Goal: Task Accomplishment & Management: Manage account settings

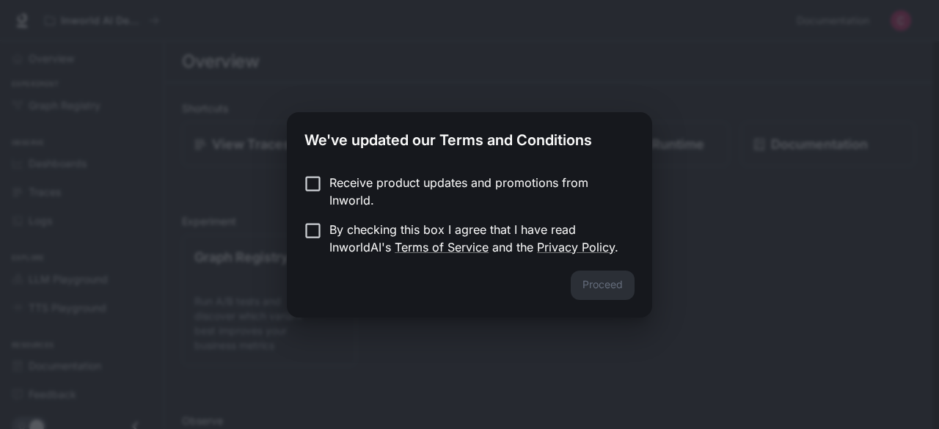
click at [611, 313] on div "Proceed" at bounding box center [469, 294] width 365 height 47
click at [429, 224] on p "By checking this box I agree that I have read InworldAI's Terms of Service and …" at bounding box center [476, 238] width 294 height 35
click at [597, 288] on button "Proceed" at bounding box center [603, 285] width 64 height 29
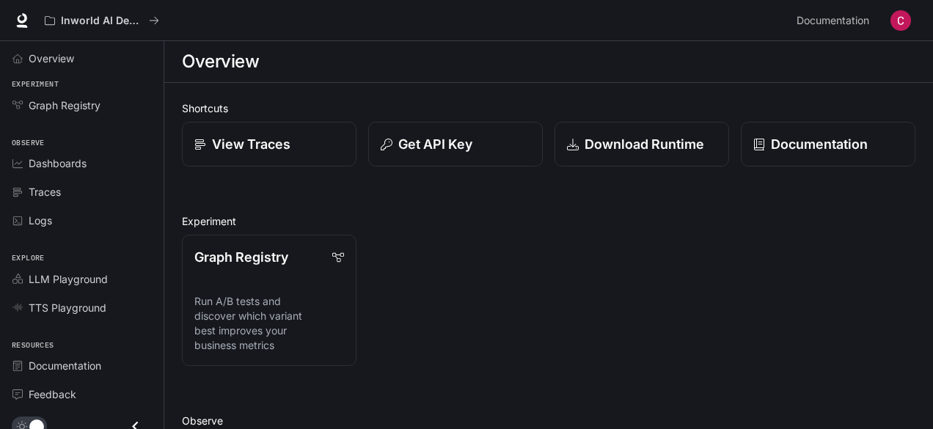
click at [897, 32] on button "button" at bounding box center [900, 20] width 29 height 29
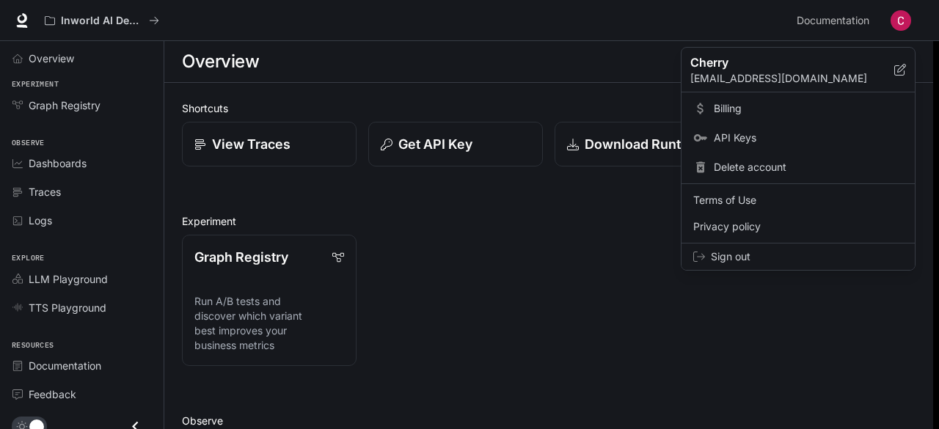
click at [771, 256] on span "Sign out" at bounding box center [807, 256] width 192 height 15
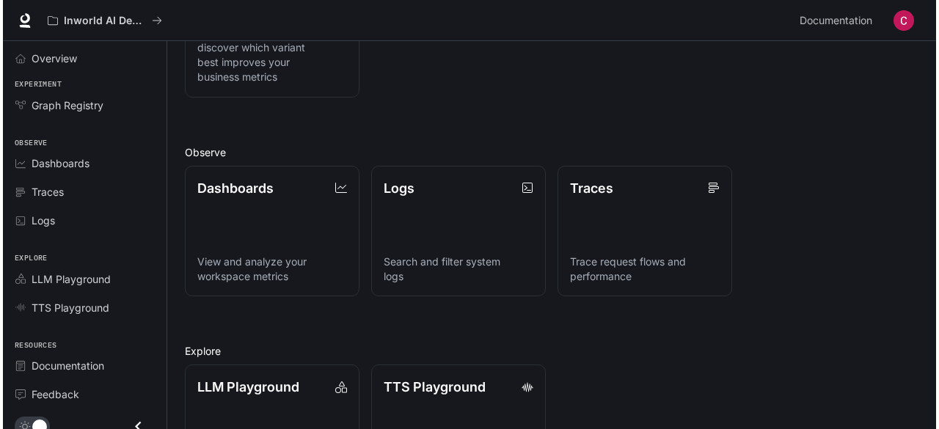
scroll to position [351, 0]
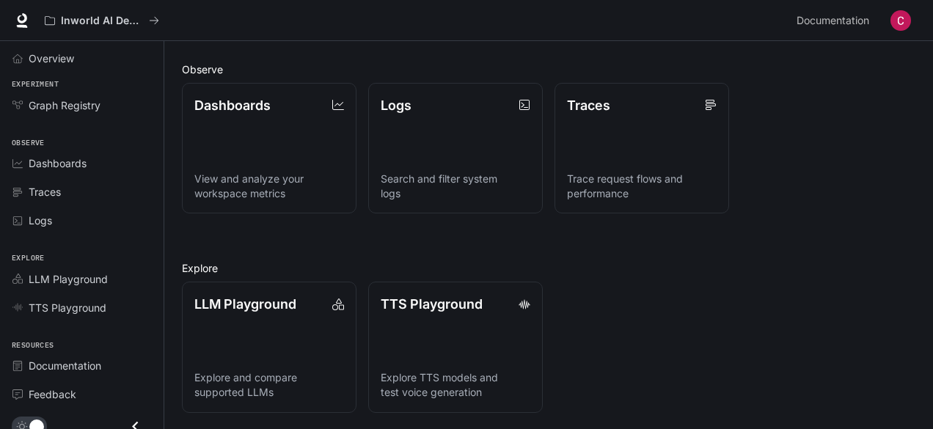
click at [889, 20] on button "button" at bounding box center [900, 20] width 29 height 29
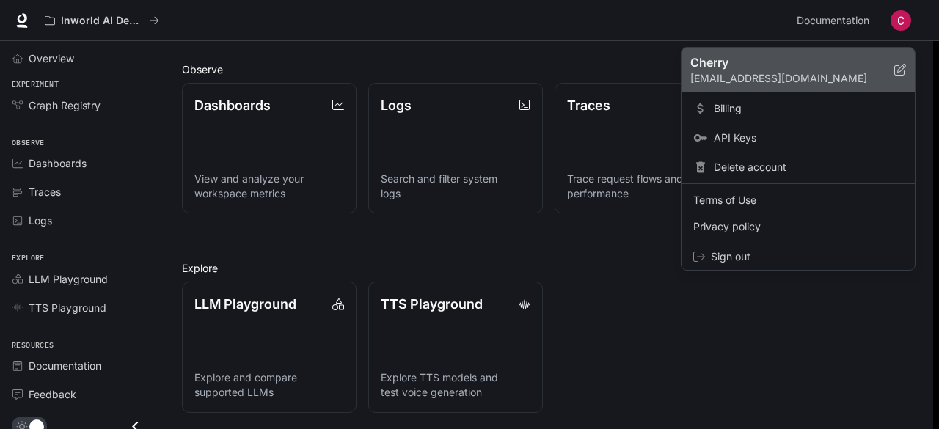
click at [759, 68] on p "Cherry" at bounding box center [780, 63] width 181 height 18
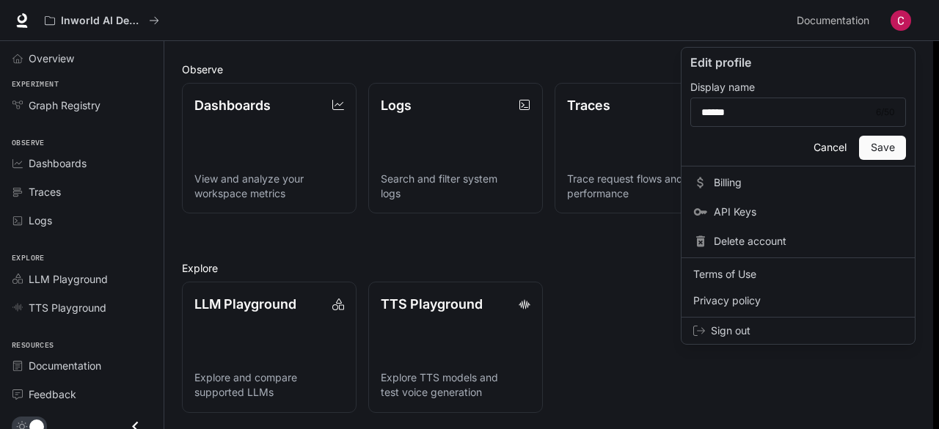
click at [87, 58] on div at bounding box center [469, 214] width 939 height 429
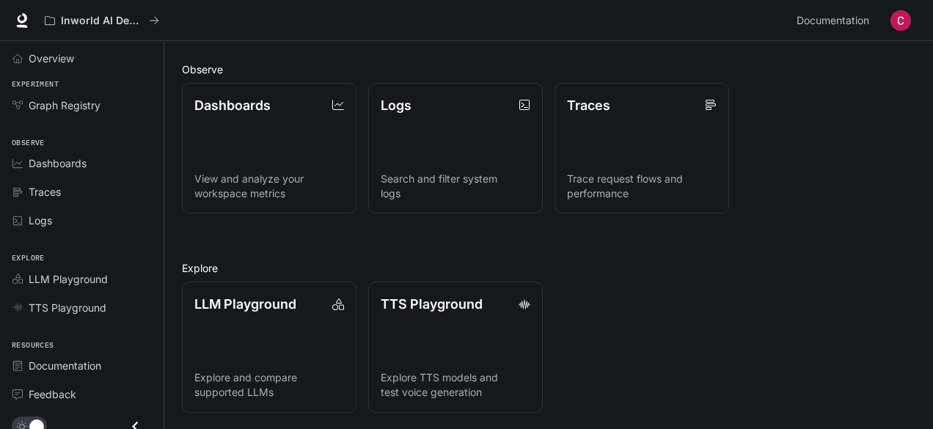
click at [54, 65] on div "Edit profile Display name ****** 6 / 50 ​ Cancel Save Billing API Keys Delete a…" at bounding box center [466, 214] width 933 height 429
click at [54, 58] on span "Overview" at bounding box center [51, 58] width 45 height 15
click at [56, 56] on span "Overview" at bounding box center [52, 58] width 47 height 15
click at [910, 21] on img "button" at bounding box center [901, 20] width 21 height 21
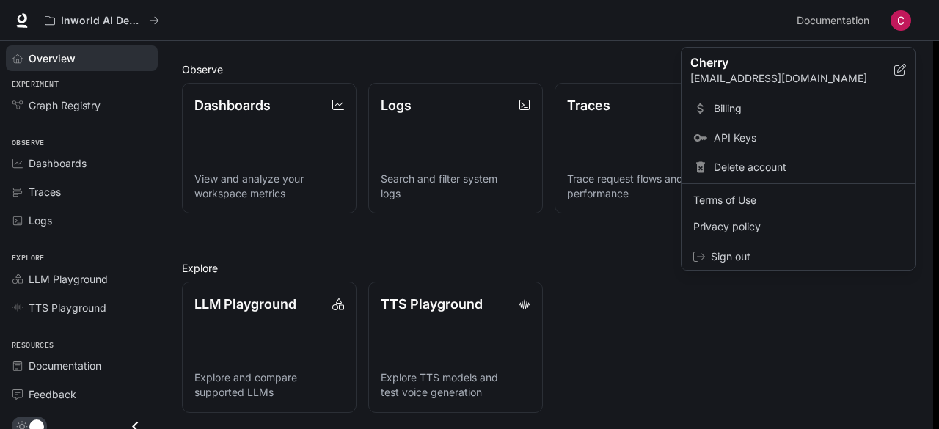
click at [752, 246] on div "Sign out" at bounding box center [798, 257] width 233 height 26
